Goal: Information Seeking & Learning: Understand process/instructions

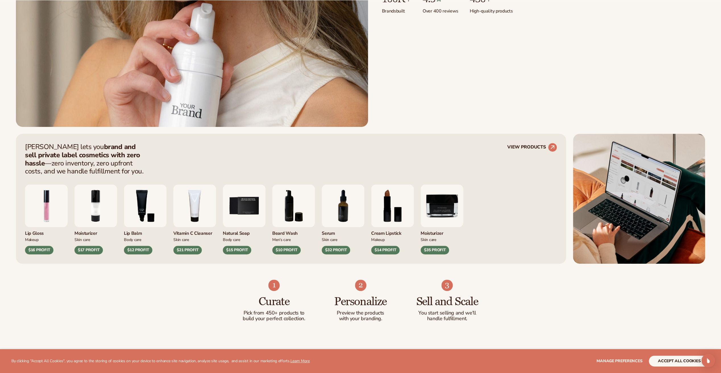
scroll to position [284, 0]
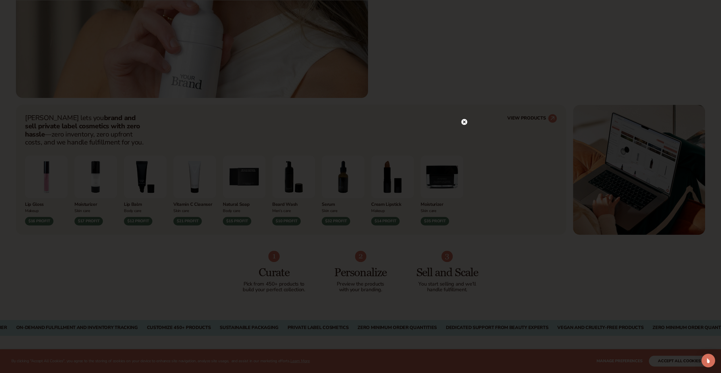
click at [464, 120] on circle at bounding box center [464, 122] width 6 height 6
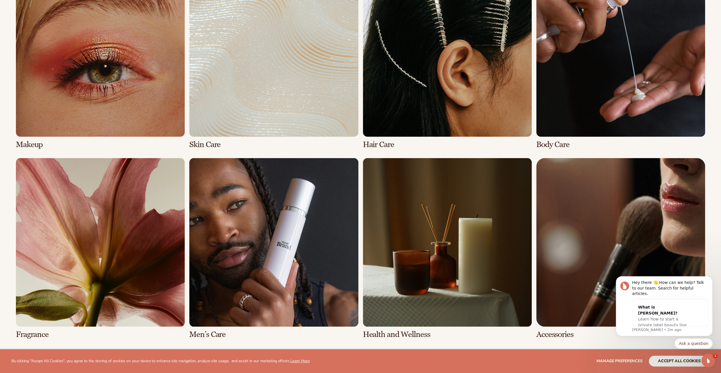
scroll to position [1620, 0]
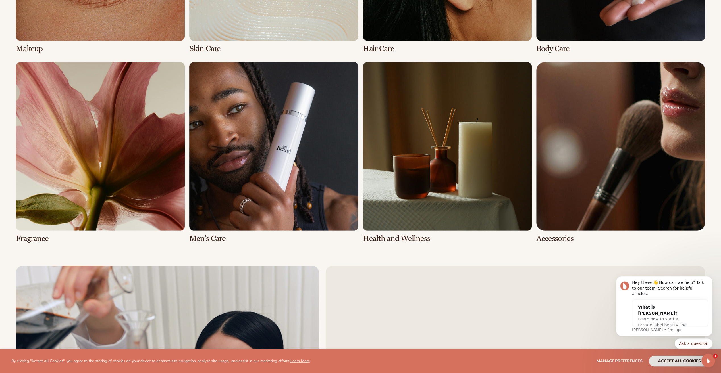
click at [256, 202] on link "6 / 8" at bounding box center [273, 152] width 169 height 181
click at [215, 237] on link "6 / 8" at bounding box center [273, 152] width 169 height 181
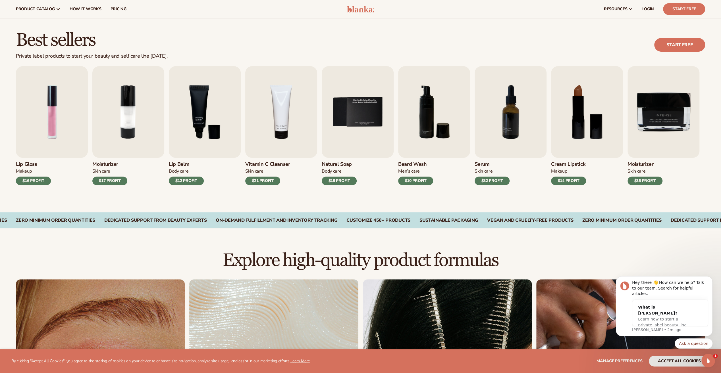
scroll to position [85, 0]
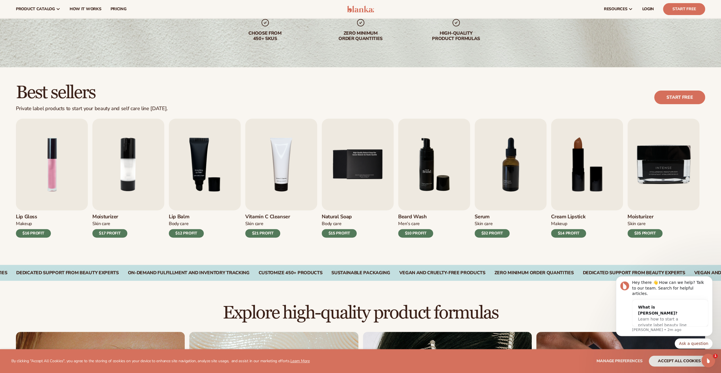
click at [433, 174] on img "6 / 9" at bounding box center [434, 165] width 72 height 92
click at [417, 231] on div "$10 PROFIT" at bounding box center [415, 233] width 35 height 9
click at [418, 214] on h3 "Beard Wash" at bounding box center [415, 217] width 35 height 6
click at [93, 7] on span "How It Works" at bounding box center [86, 9] width 32 height 5
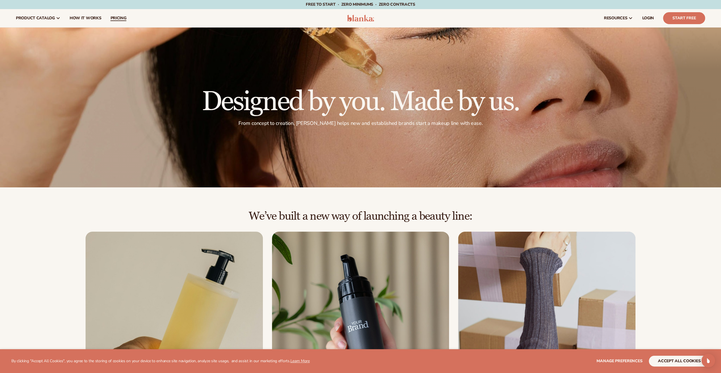
click at [119, 14] on link "pricing" at bounding box center [118, 18] width 25 height 18
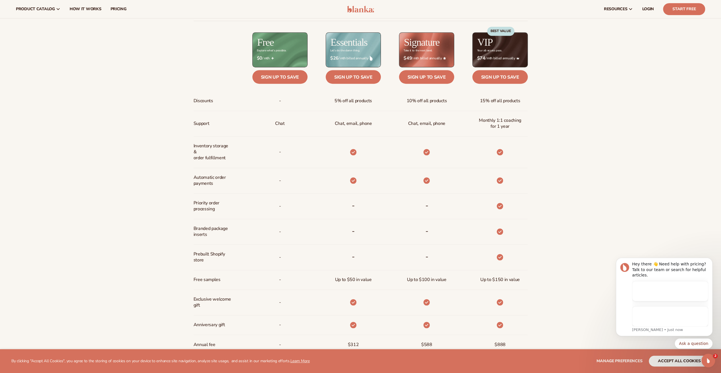
scroll to position [284, 0]
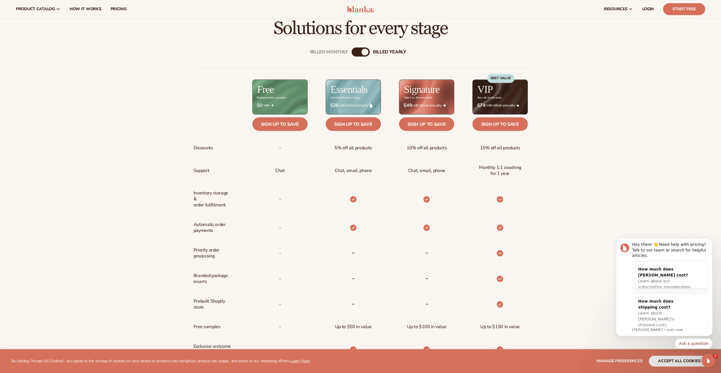
click at [80, 255] on div "Billed Monthly billed Yearly Billed Monthly billed Yearly Discounts Support Inv…" at bounding box center [360, 228] width 721 height 380
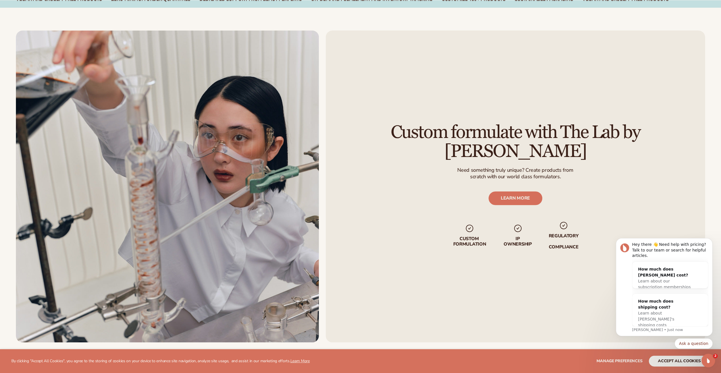
scroll to position [824, 0]
